Goal: Find specific page/section: Find specific page/section

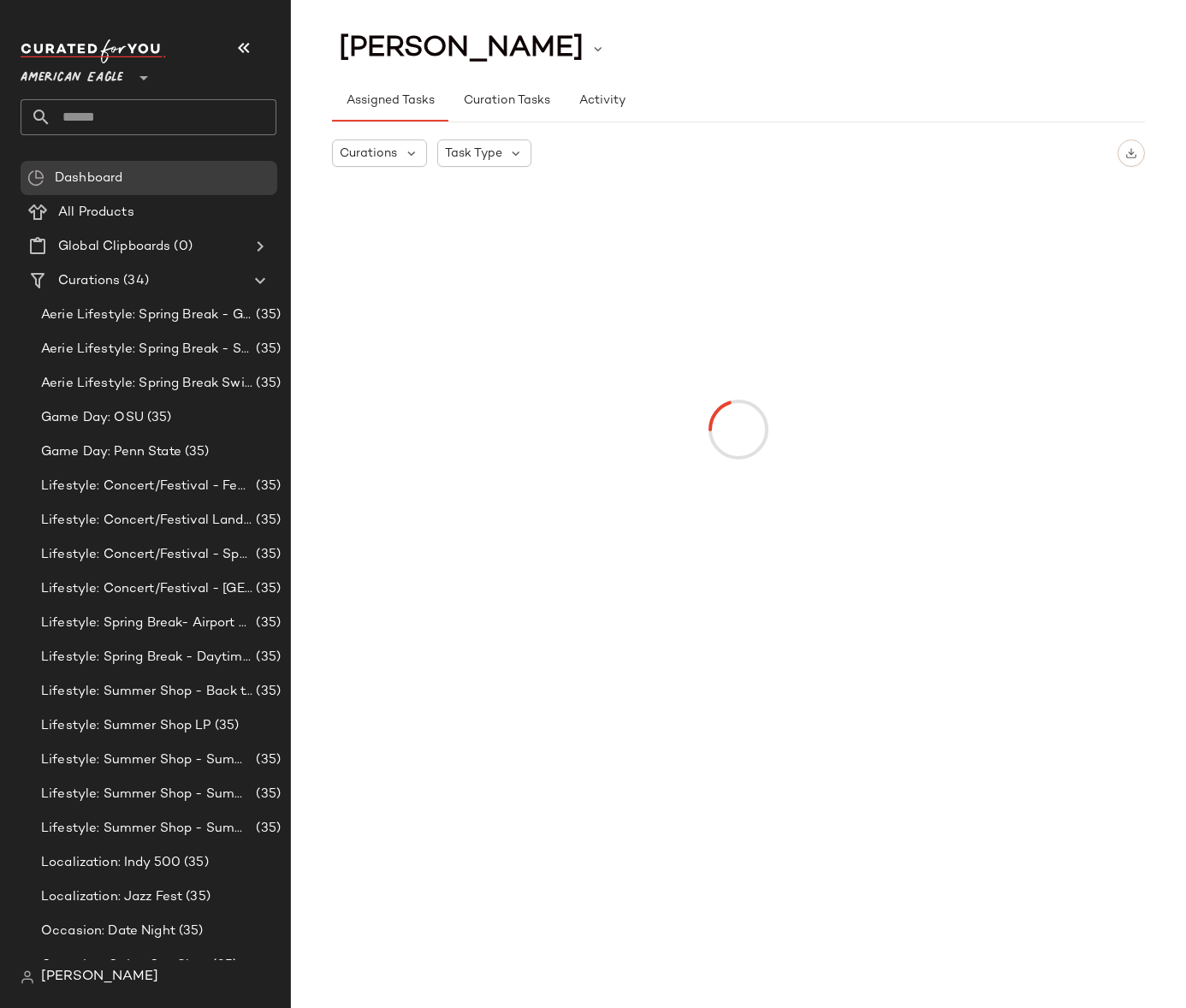
click at [74, 88] on span "American Eagle" at bounding box center [71, 73] width 103 height 31
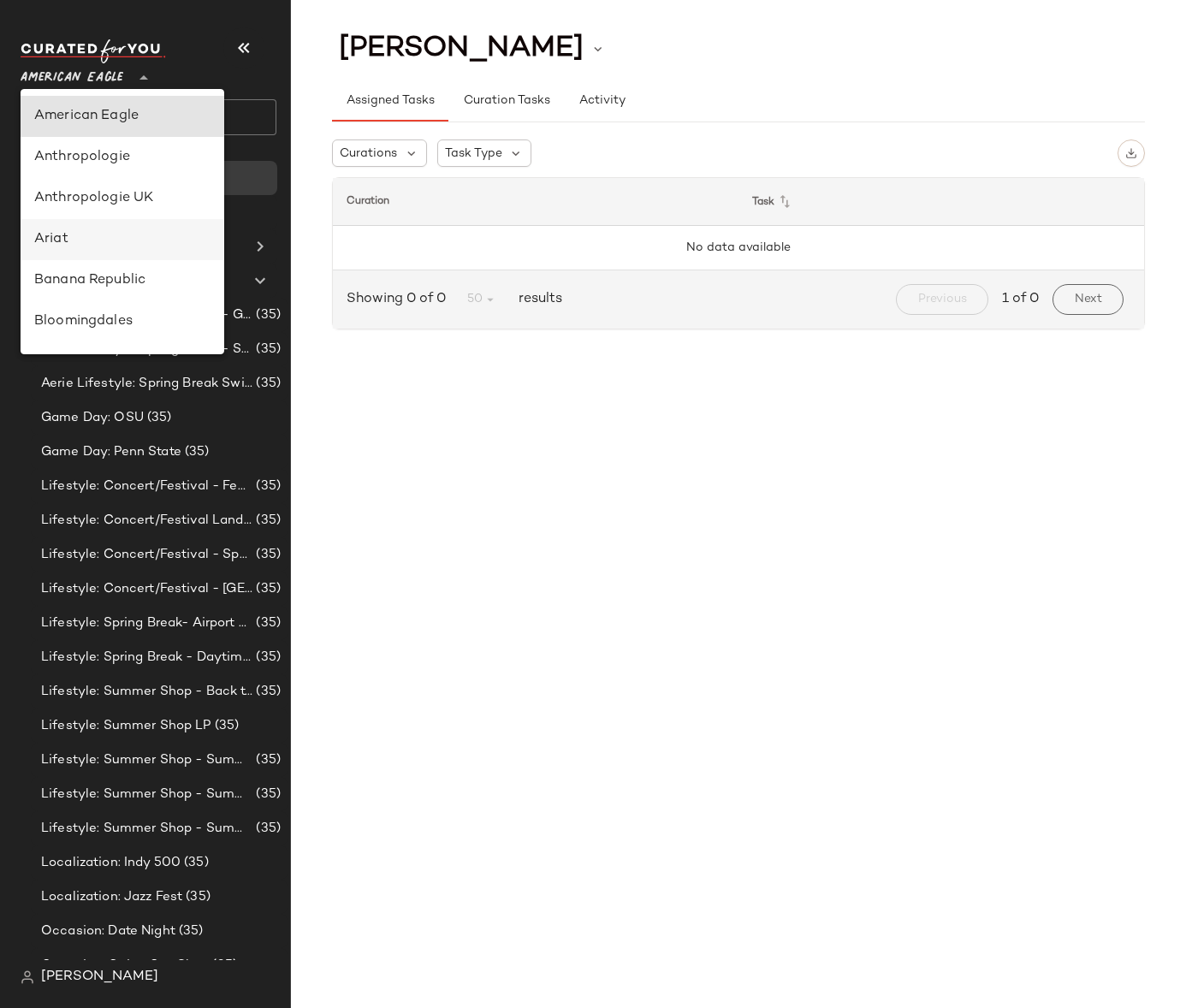
click at [72, 239] on div "Ariat" at bounding box center [122, 239] width 177 height 20
type input "**"
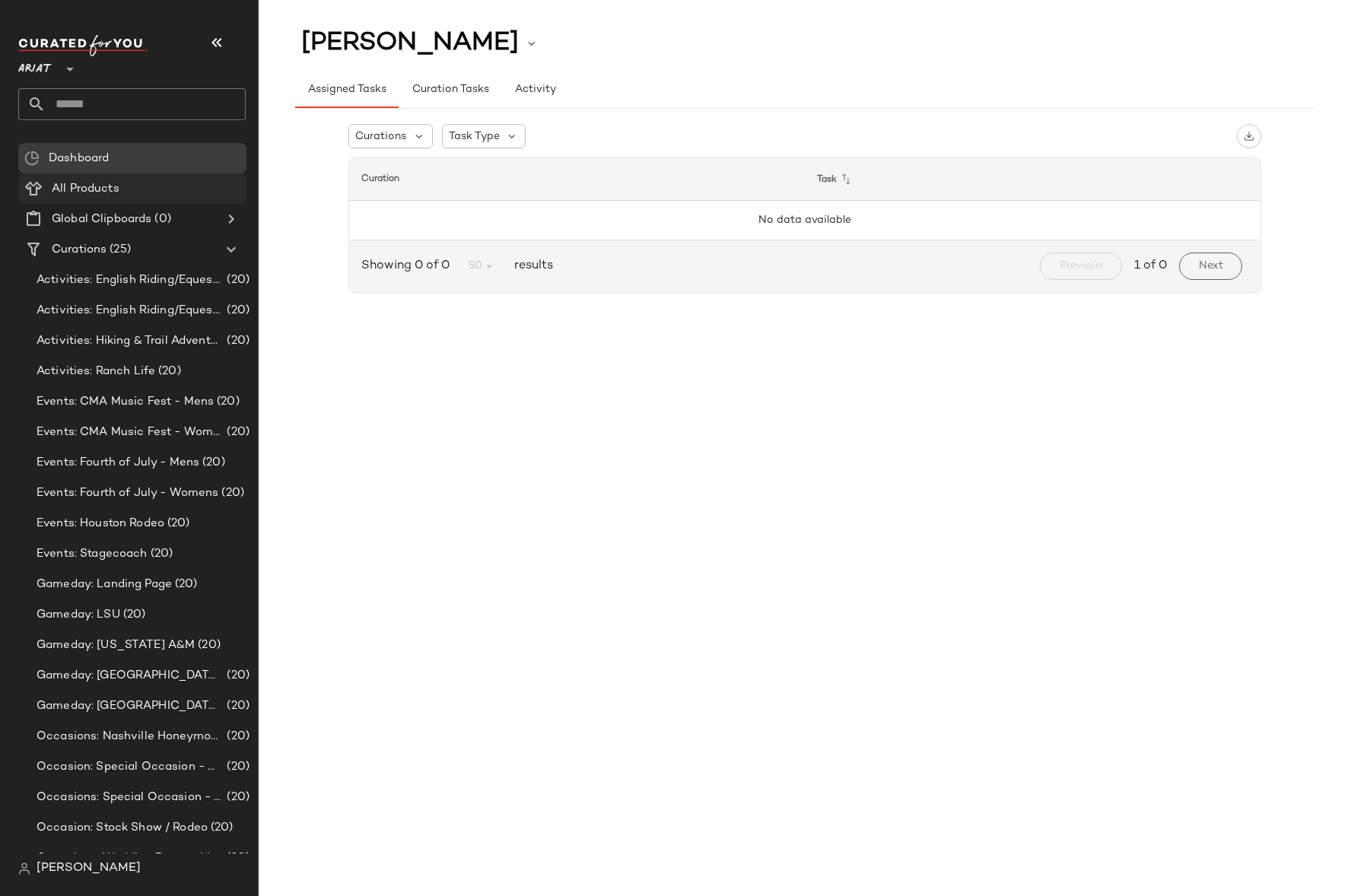
click at [136, 194] on div "All Products" at bounding box center [143, 189] width 193 height 17
